Goal: Information Seeking & Learning: Learn about a topic

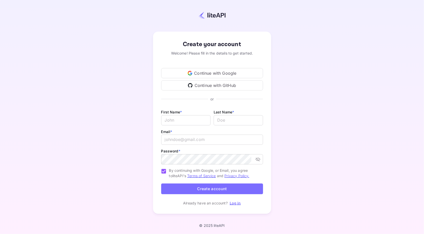
click at [209, 71] on div "Continue with Google" at bounding box center [212, 73] width 102 height 10
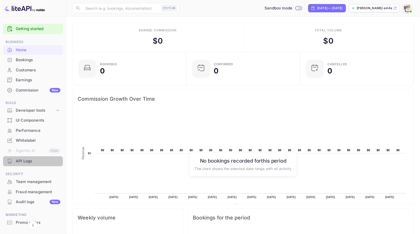
click at [37, 162] on div "API Logs" at bounding box center [38, 161] width 45 height 6
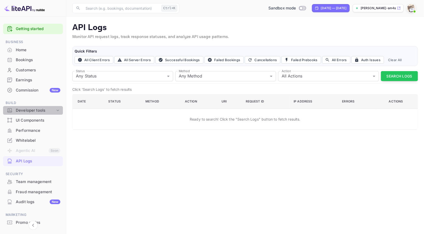
click at [57, 111] on icon at bounding box center [58, 111] width 3 height 2
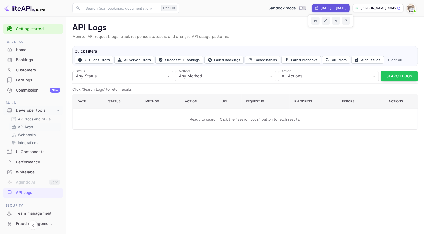
click at [25, 126] on p "API Keys" at bounding box center [25, 126] width 15 height 5
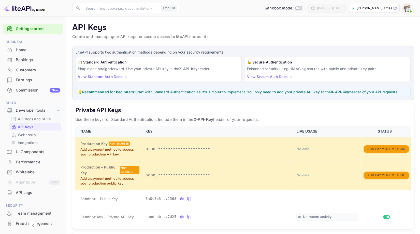
click at [32, 118] on p "API docs and SDKs" at bounding box center [34, 118] width 33 height 5
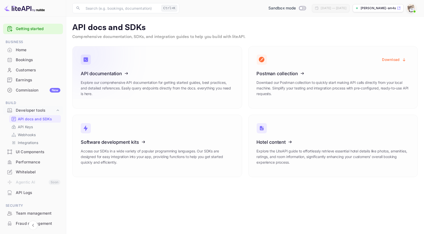
click at [154, 88] on p "Explore our comprehensive API documentation for getting started guides, best pr…" at bounding box center [157, 88] width 153 height 17
click at [231, 69] on link "API documentation Explore our comprehensive API documentation for getting start…" at bounding box center [157, 77] width 170 height 62
click at [36, 125] on link "API Keys" at bounding box center [35, 126] width 48 height 5
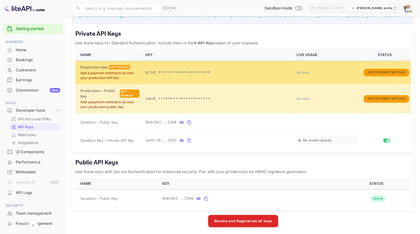
scroll to position [77, 0]
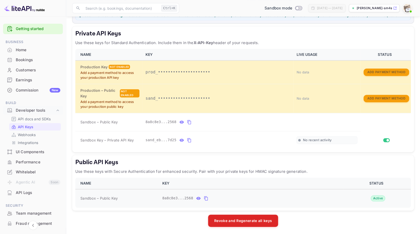
click at [113, 206] on td "Sandbox – Public Key" at bounding box center [117, 198] width 84 height 18
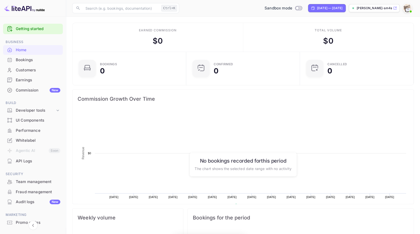
scroll to position [79, 107]
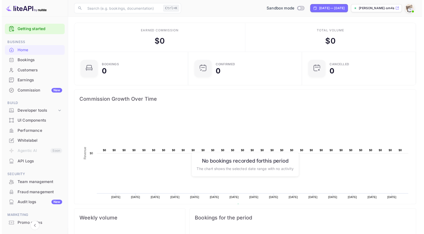
scroll to position [22, 0]
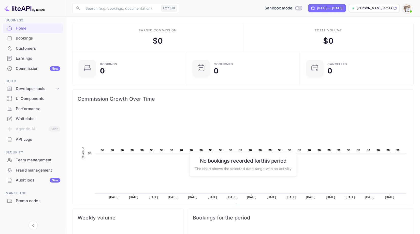
click at [59, 88] on icon at bounding box center [57, 88] width 5 height 5
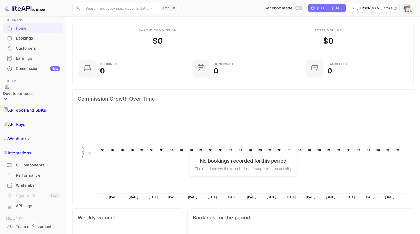
click at [44, 107] on p "API docs and SDKs" at bounding box center [27, 110] width 38 height 6
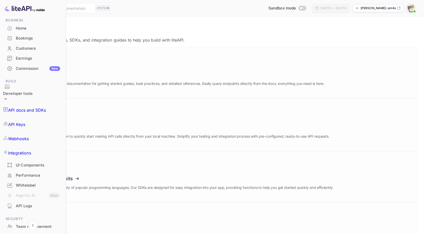
click at [86, 95] on icon at bounding box center [45, 73] width 79 height 52
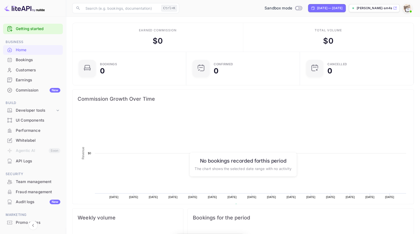
scroll to position [79, 107]
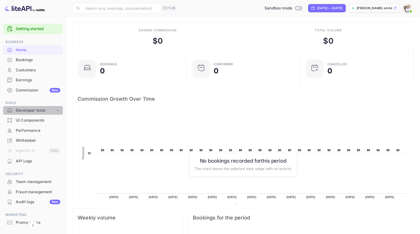
click at [39, 110] on div "Developer tools" at bounding box center [35, 110] width 39 height 6
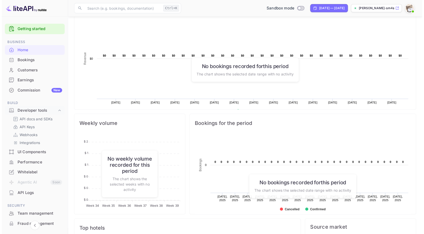
scroll to position [0, 0]
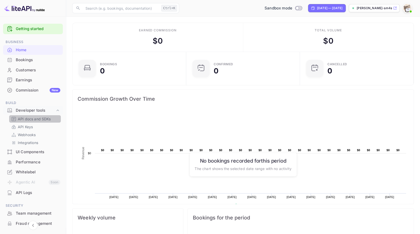
click at [37, 119] on p "API docs and SDKs" at bounding box center [34, 118] width 33 height 5
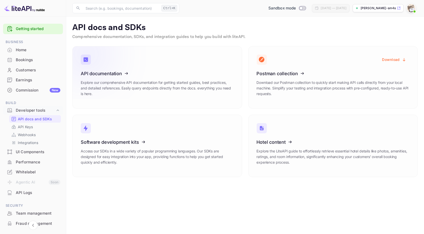
click at [121, 72] on icon at bounding box center [112, 72] width 79 height 52
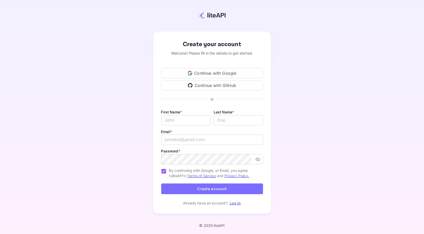
click at [215, 71] on div "Continue with Google" at bounding box center [212, 73] width 102 height 10
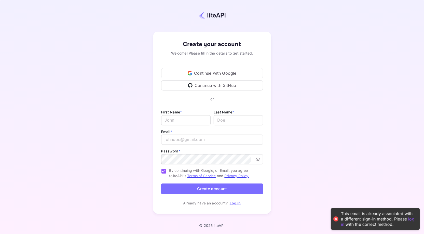
click at [234, 204] on link "Log in" at bounding box center [235, 203] width 11 height 4
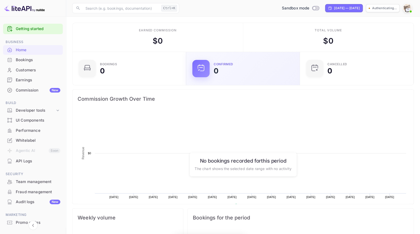
scroll to position [79, 107]
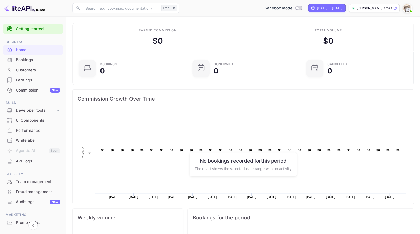
click at [44, 60] on div "Bookings" at bounding box center [38, 60] width 45 height 6
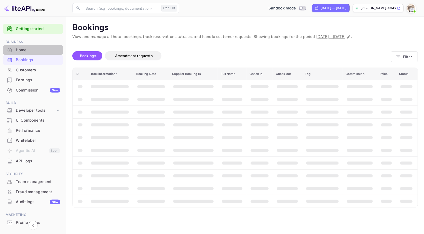
click at [45, 52] on div "Home" at bounding box center [38, 50] width 45 height 6
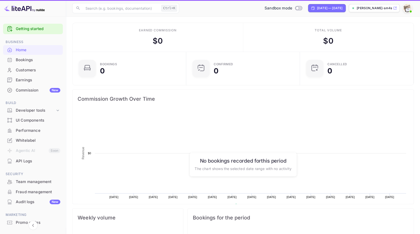
scroll to position [79, 107]
